Goal: Task Accomplishment & Management: Manage account settings

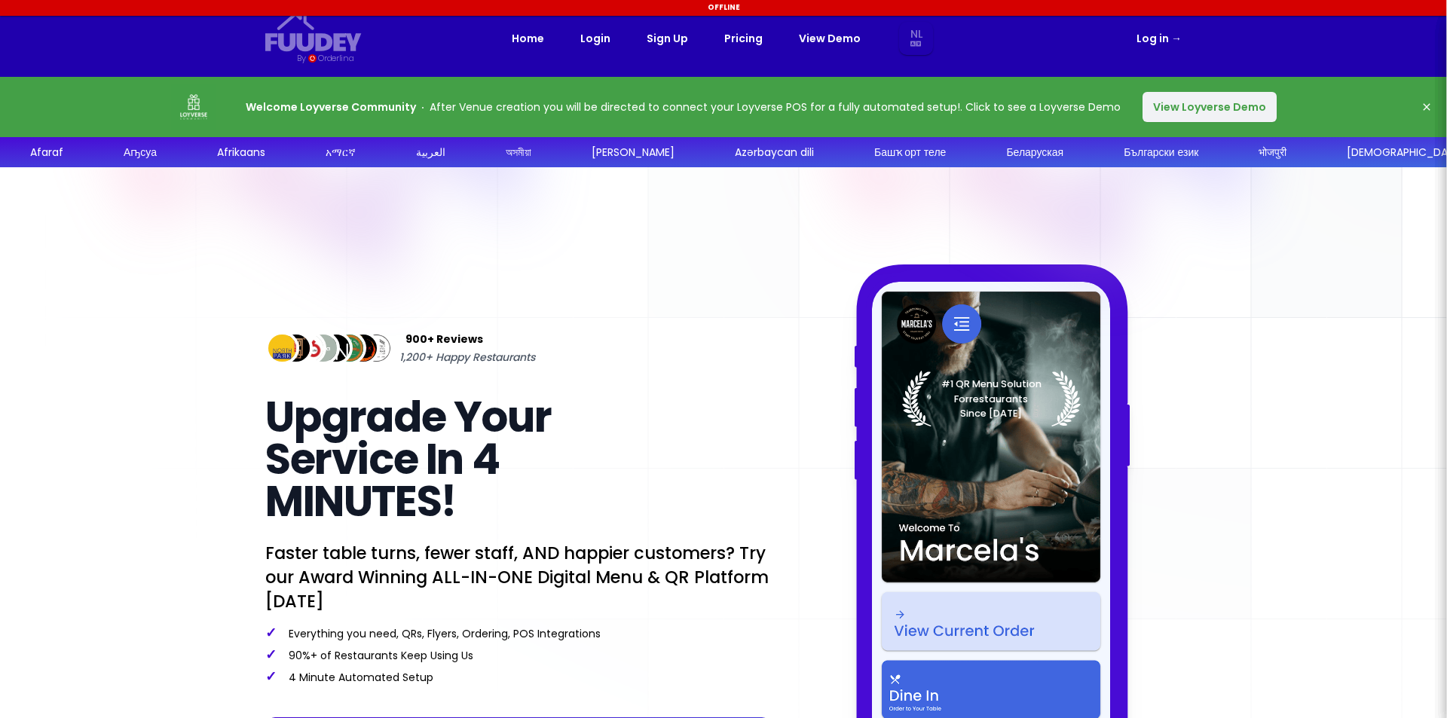
select select "nl"
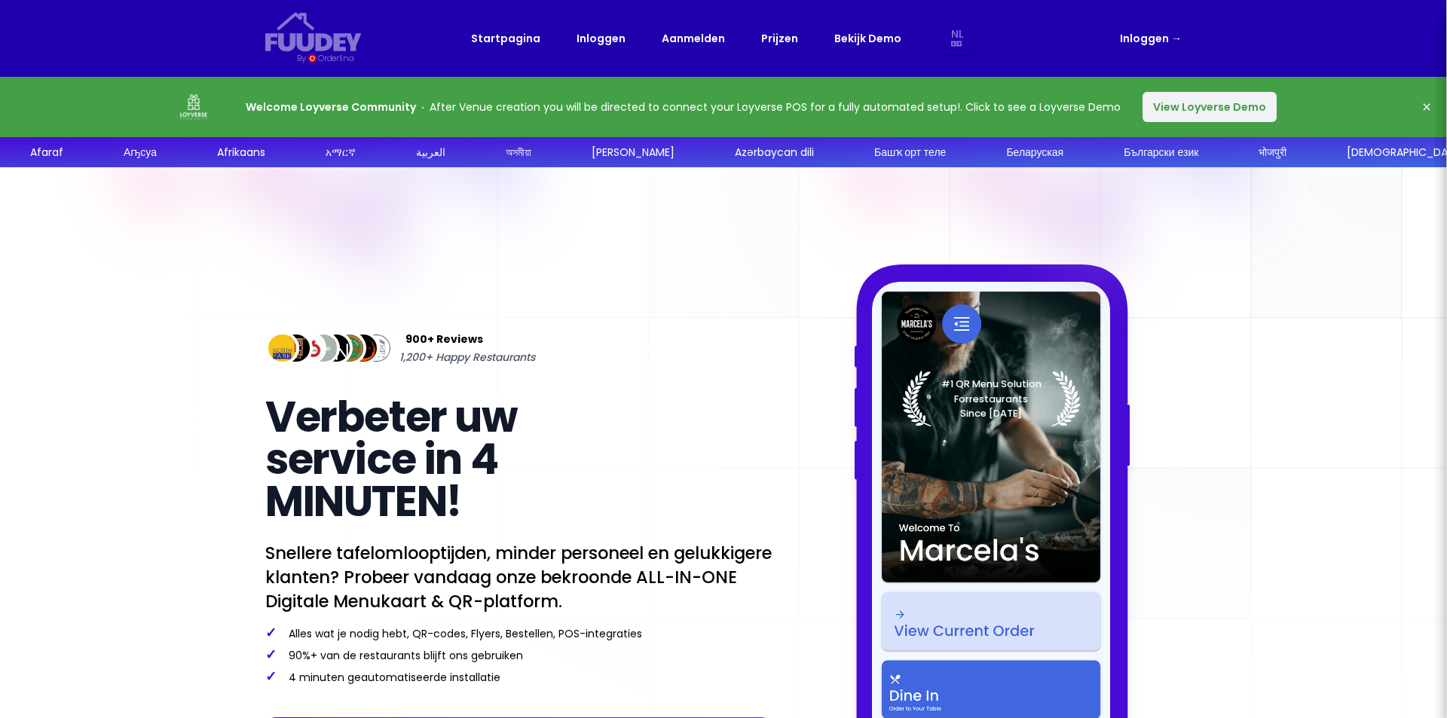
select select "nl"
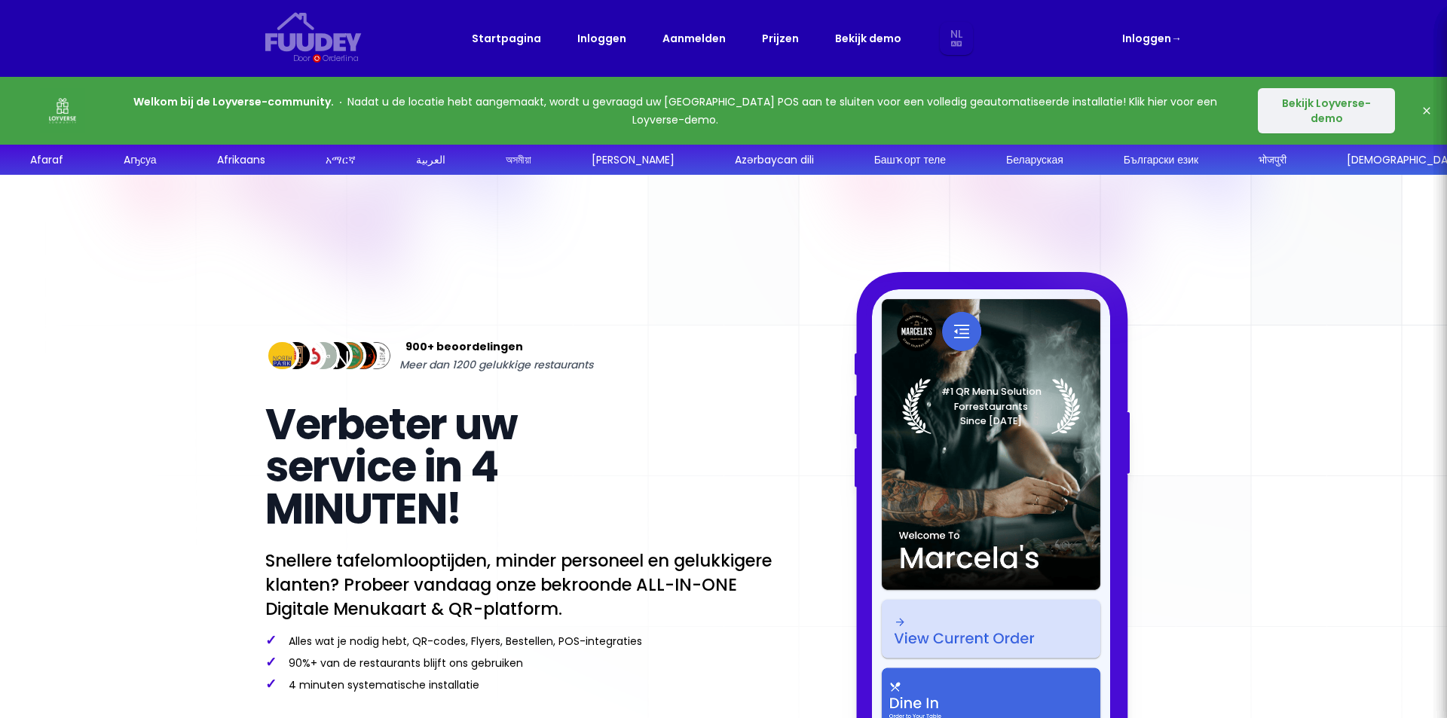
click at [1144, 38] on font "Inloggen" at bounding box center [1146, 38] width 49 height 15
select select "nl"
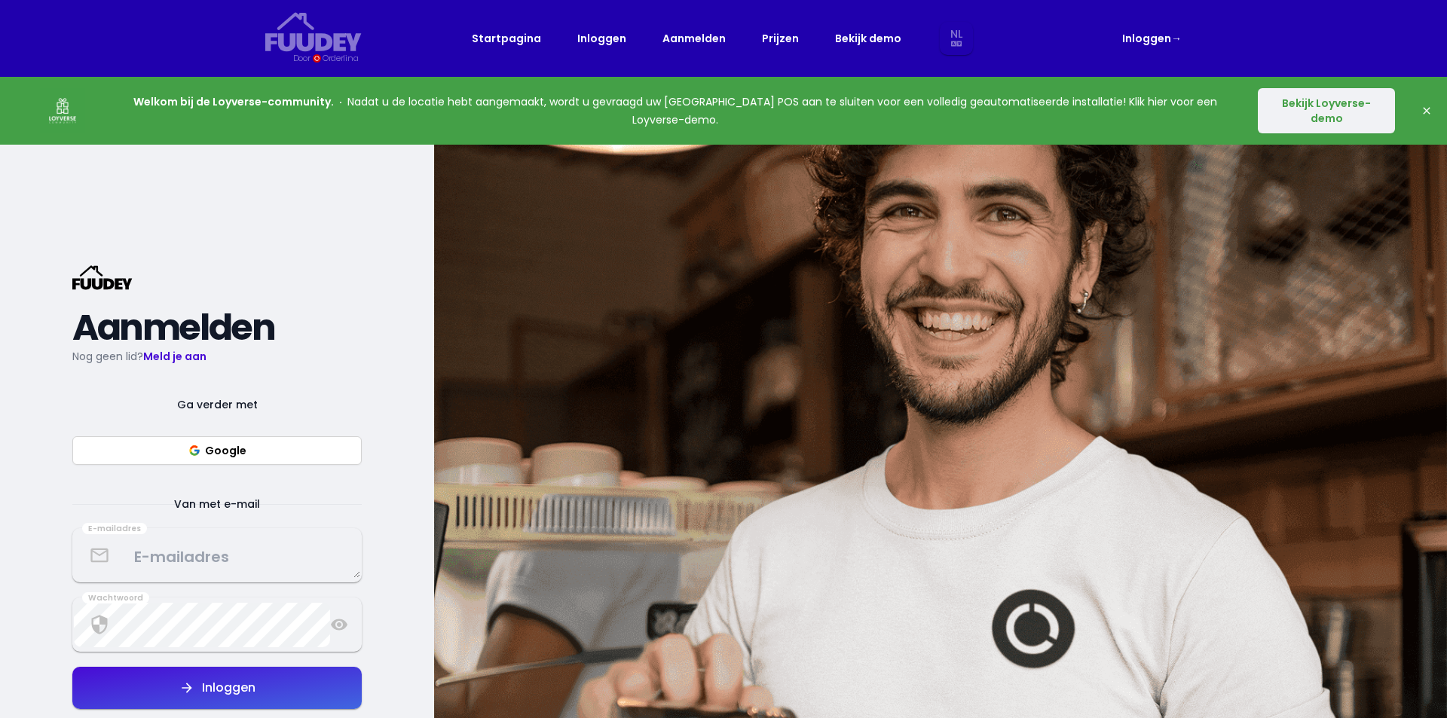
click at [277, 442] on button "Google" at bounding box center [216, 450] width 289 height 29
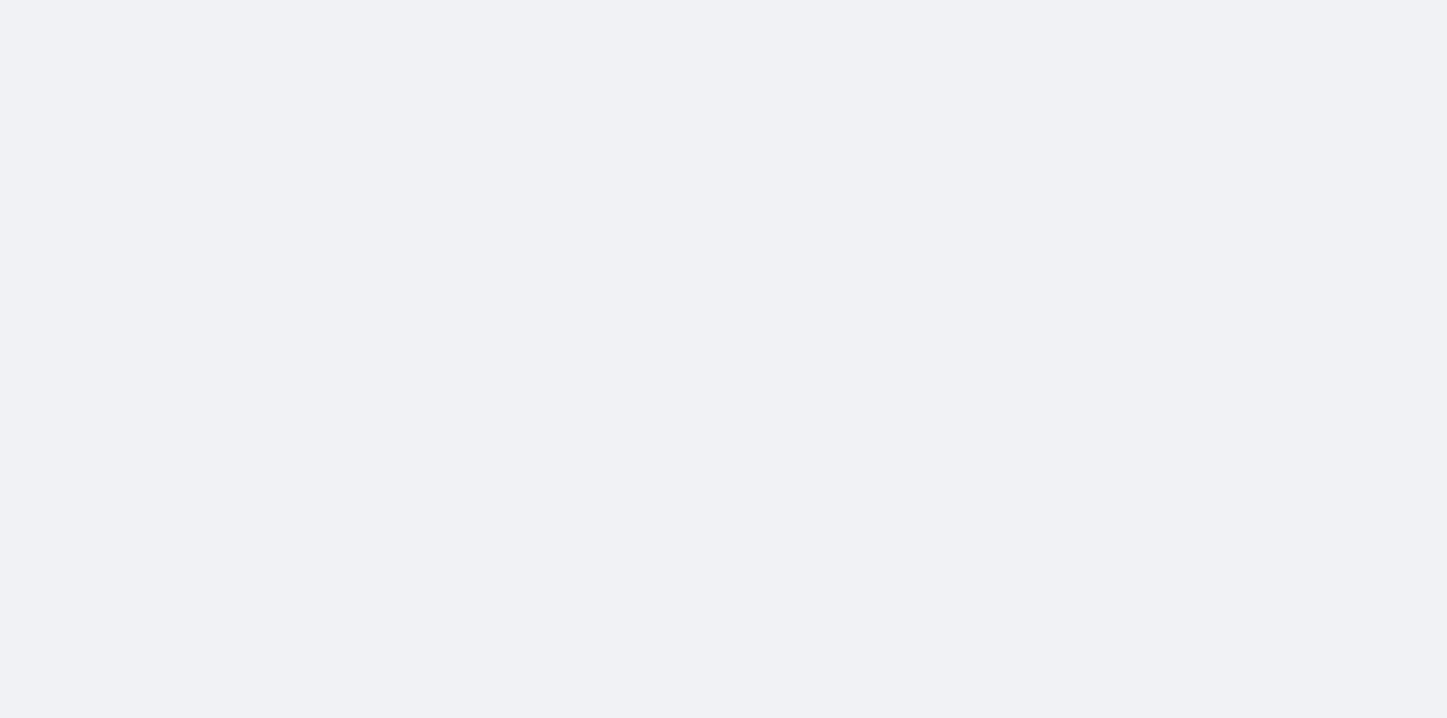
click at [525, 228] on div at bounding box center [723, 359] width 1447 height 718
